Goal: Find specific page/section: Find specific page/section

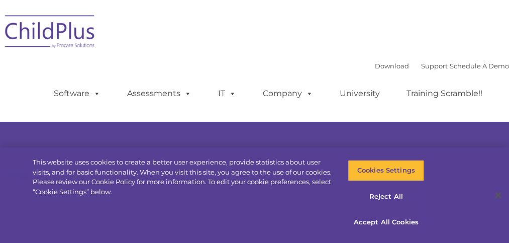
select select "MEDIUM"
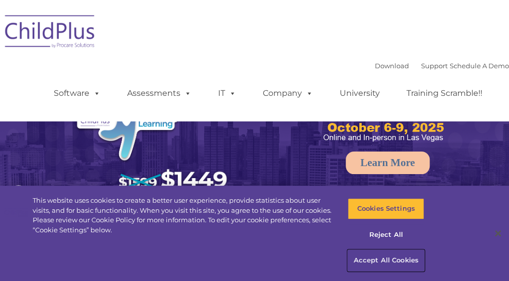
click at [364, 242] on button "Accept All Cookies" at bounding box center [386, 260] width 76 height 21
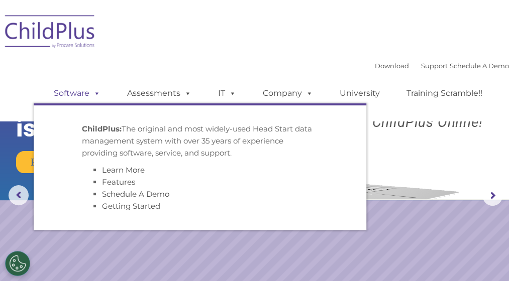
click at [72, 91] on link "Software" at bounding box center [77, 93] width 67 height 20
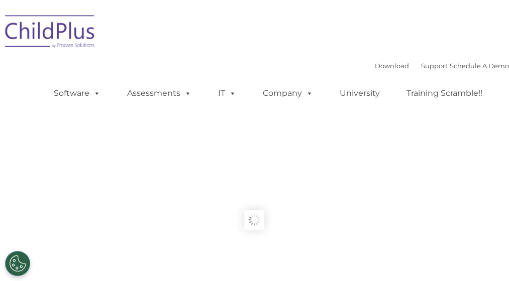
type input ""
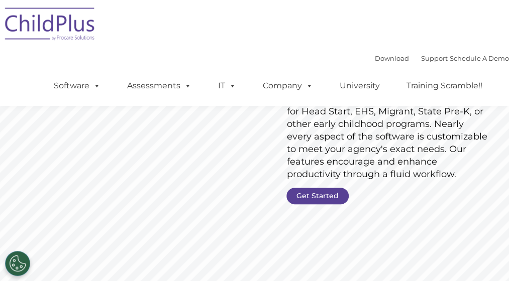
scroll to position [94, 0]
click at [298, 196] on link "Get Started" at bounding box center [317, 196] width 62 height 17
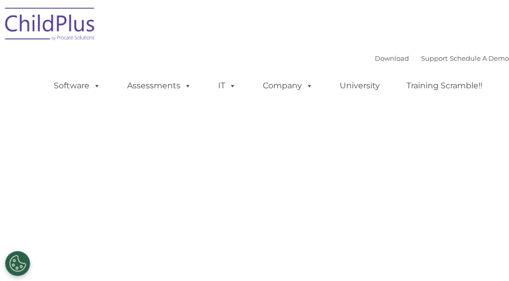
select select "MEDIUM"
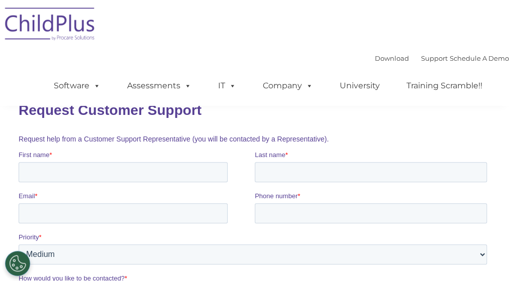
scroll to position [93, 0]
